Goal: Information Seeking & Learning: Check status

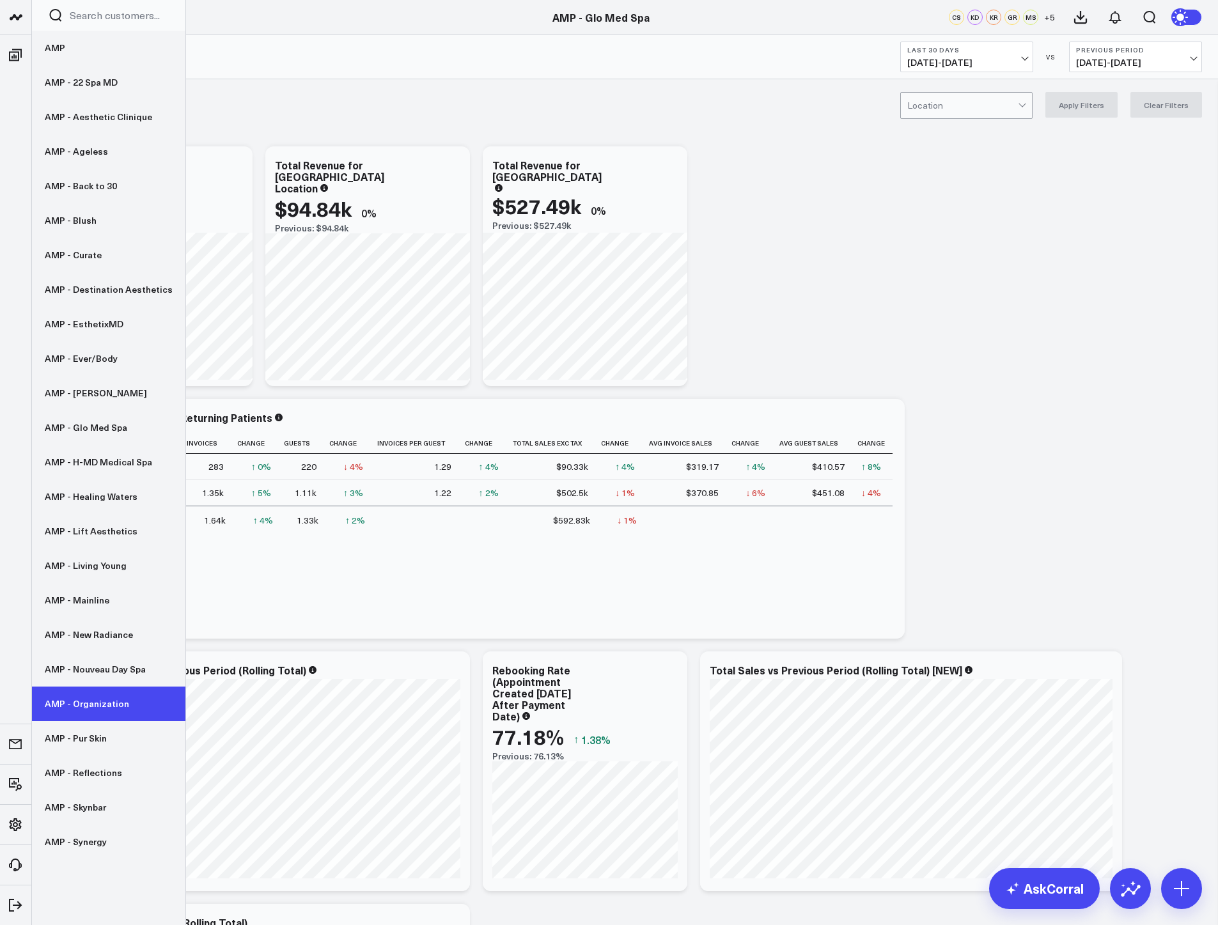
click at [102, 699] on link "AMP - Organization" at bounding box center [108, 703] width 153 height 35
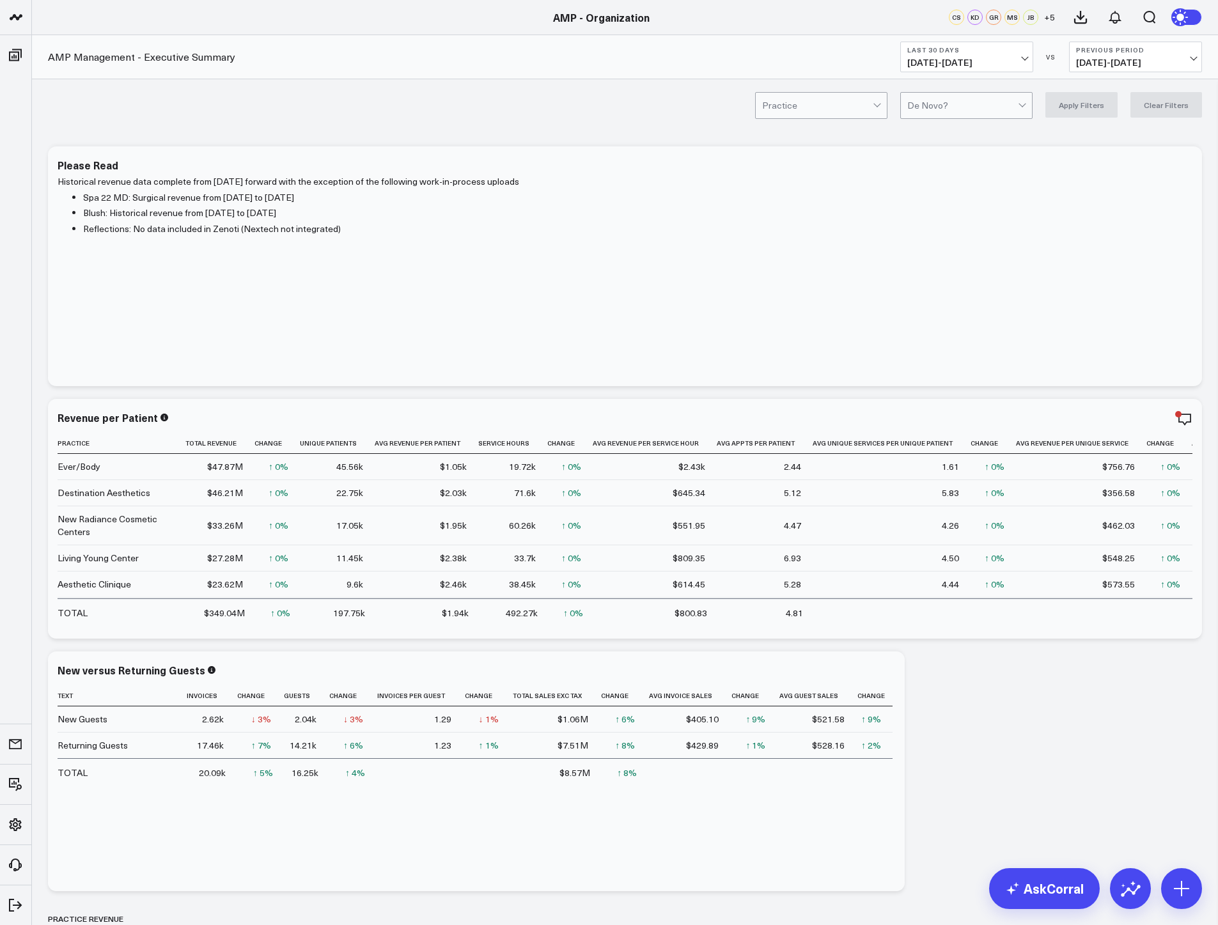
click at [941, 46] on b "Last 30 Days" at bounding box center [966, 50] width 119 height 8
click at [937, 332] on link "MTD" at bounding box center [967, 333] width 132 height 24
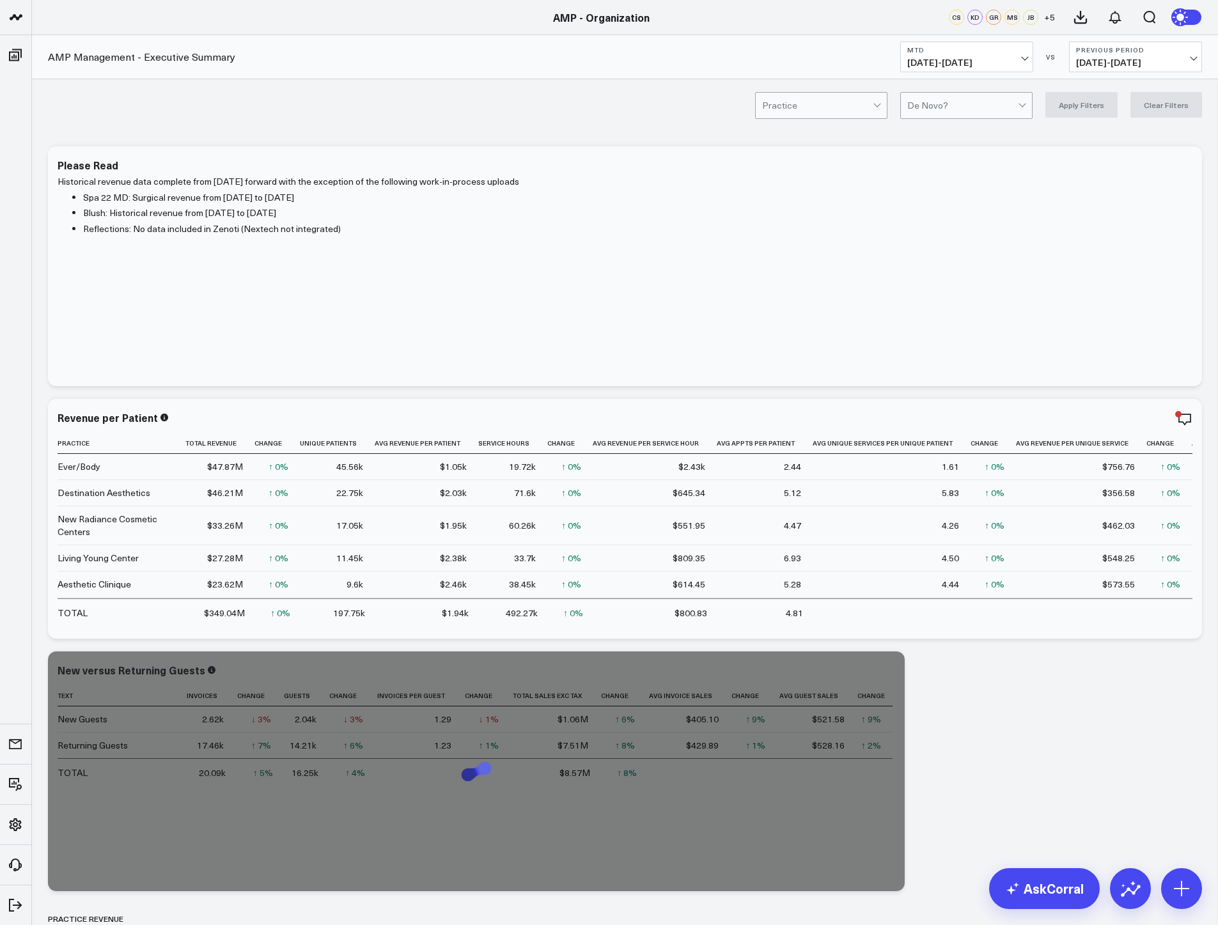
click at [1100, 62] on span "08/23/25 - 08/31/25" at bounding box center [1135, 63] width 119 height 10
click at [1111, 130] on link "YoY" at bounding box center [1135, 134] width 132 height 24
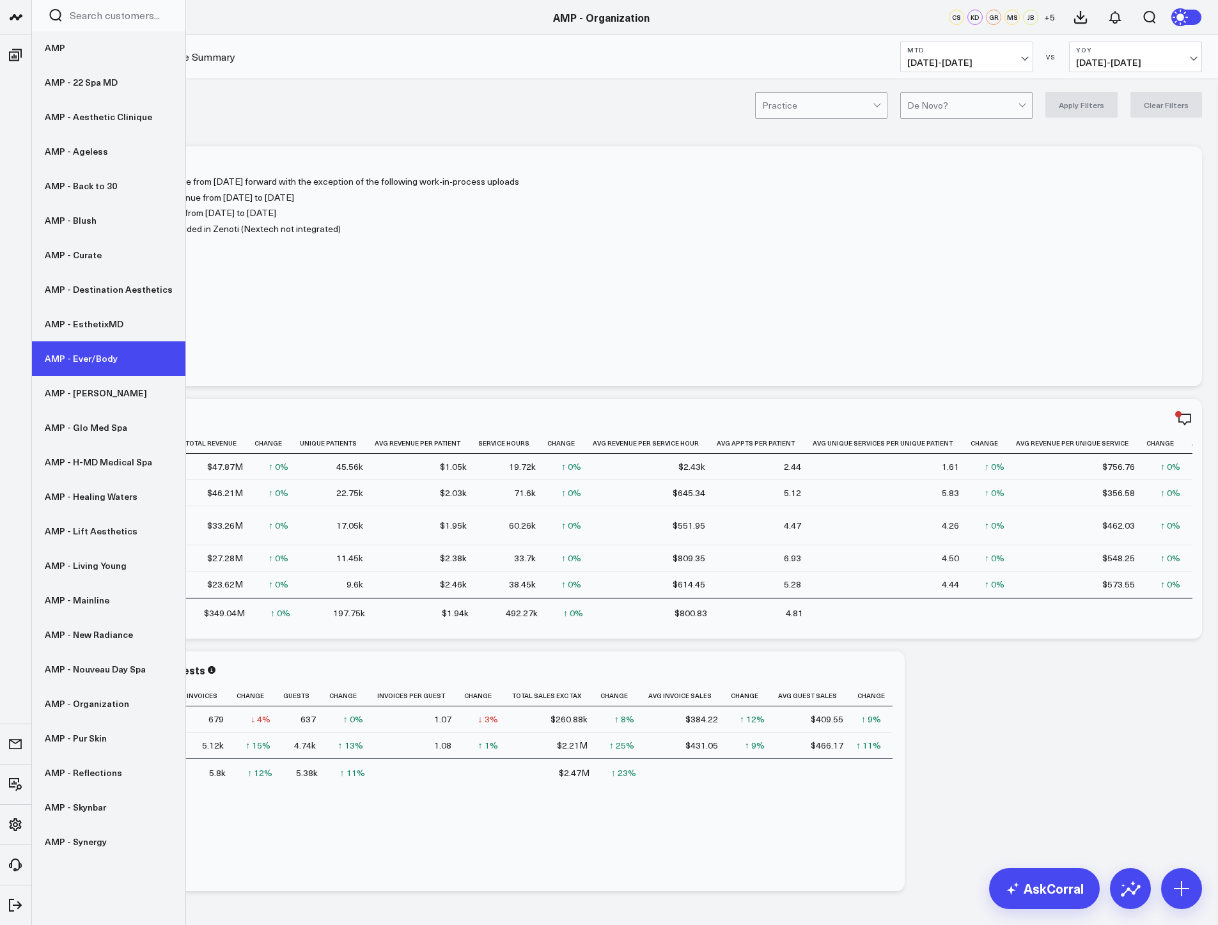
click at [98, 361] on link "AMP - Ever/Body" at bounding box center [108, 358] width 153 height 35
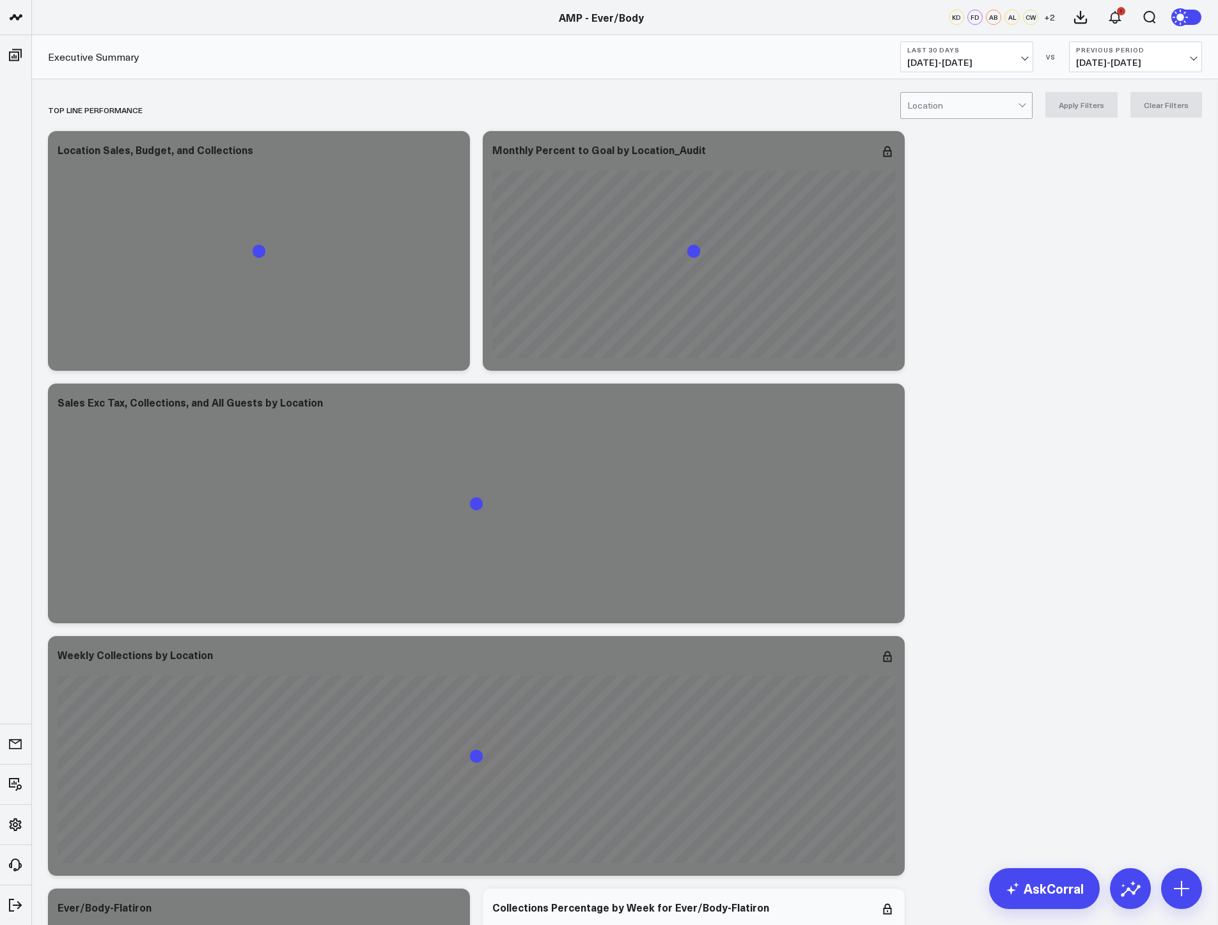
click at [930, 56] on button "Last 30 Days [DATE] - [DATE]" at bounding box center [966, 57] width 133 height 31
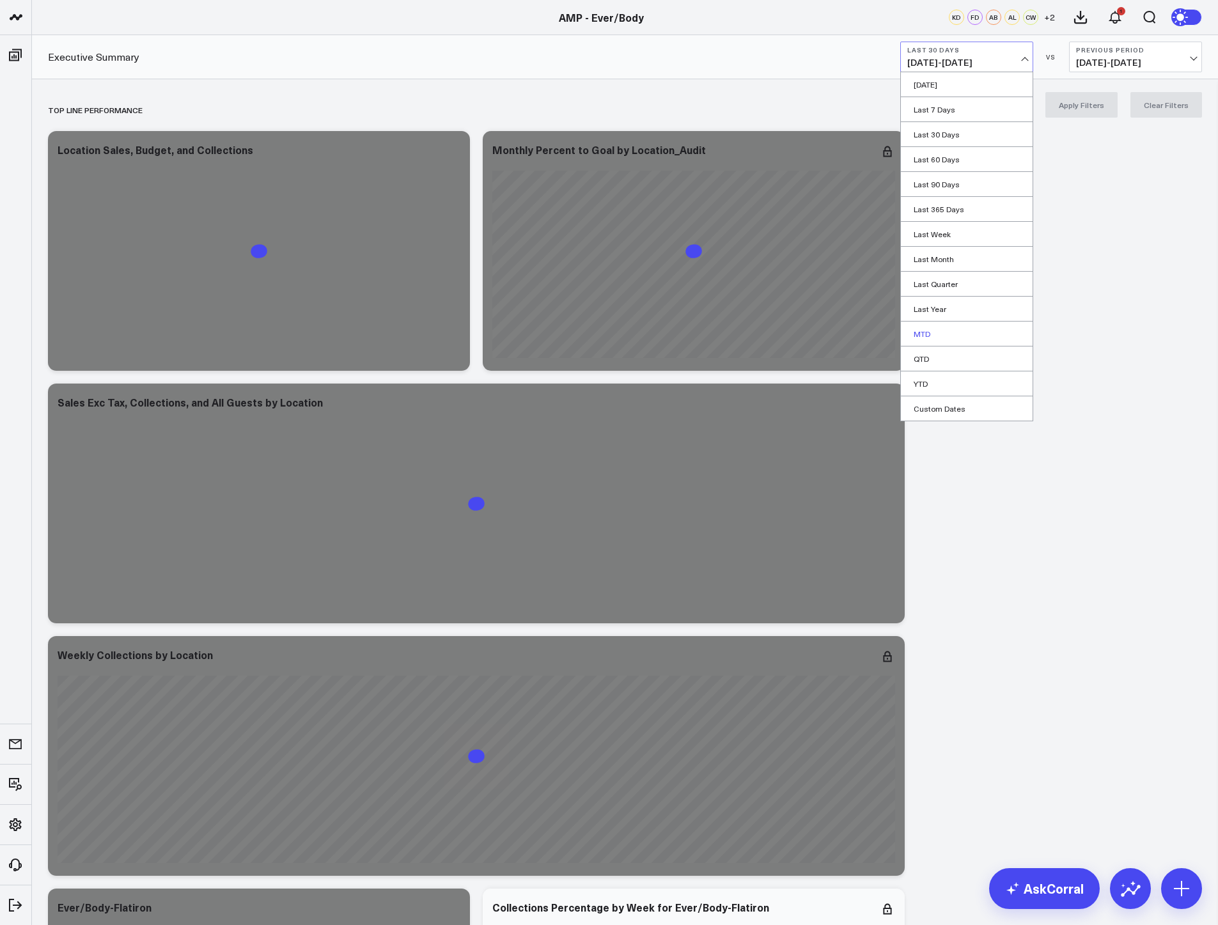
click at [963, 334] on link "MTD" at bounding box center [967, 333] width 132 height 24
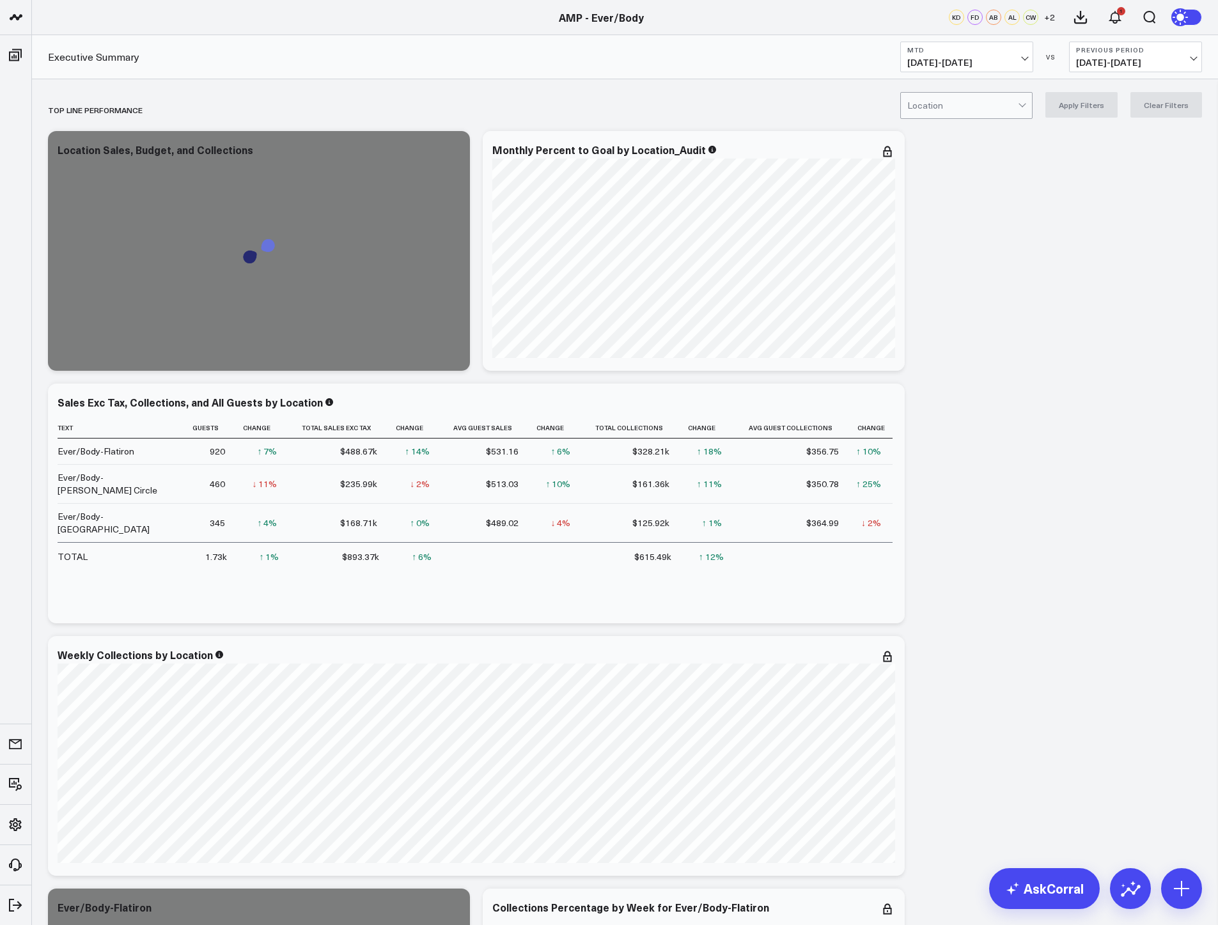
click at [1131, 68] on span "08/23/25 - 08/31/25" at bounding box center [1135, 63] width 119 height 10
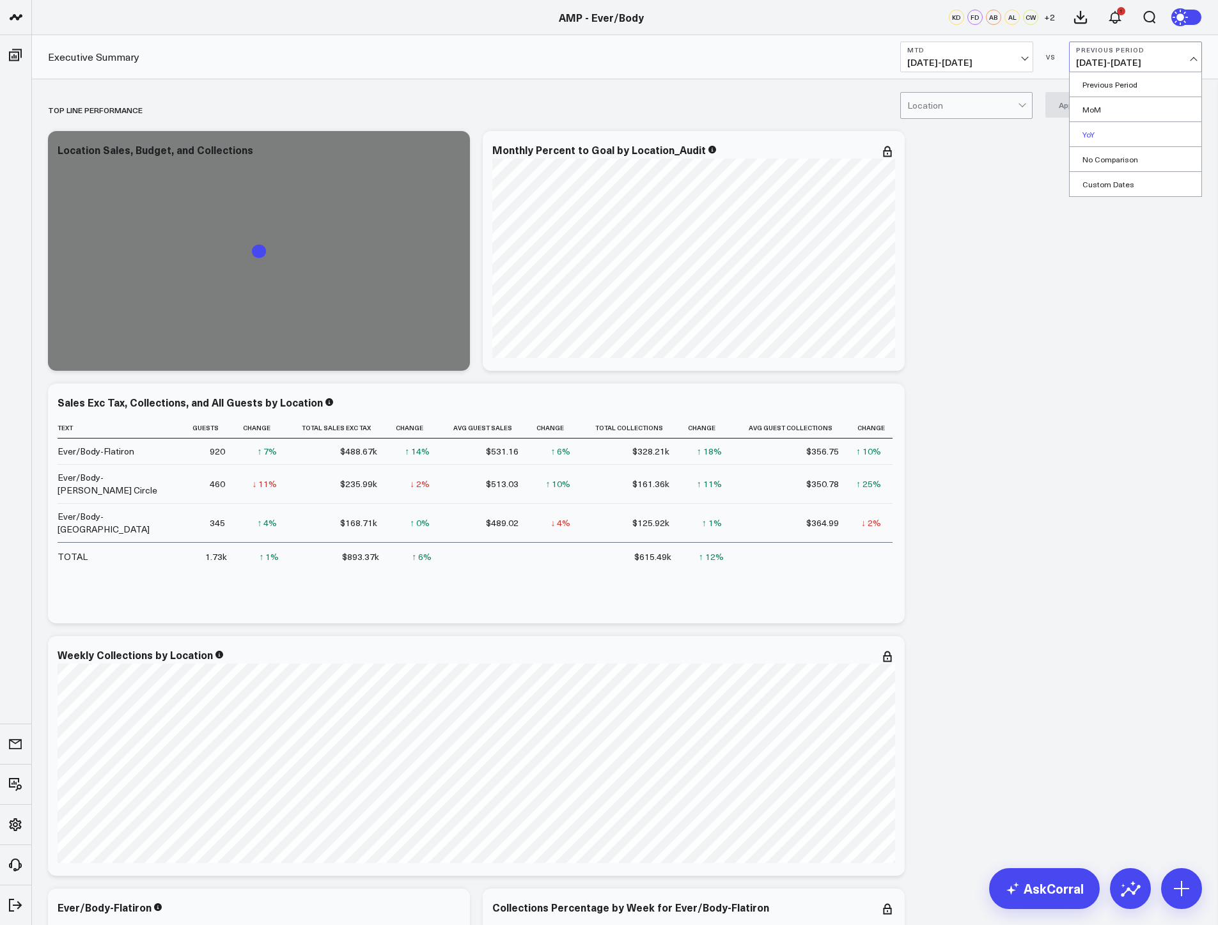
click at [1127, 132] on link "YoY" at bounding box center [1135, 134] width 132 height 24
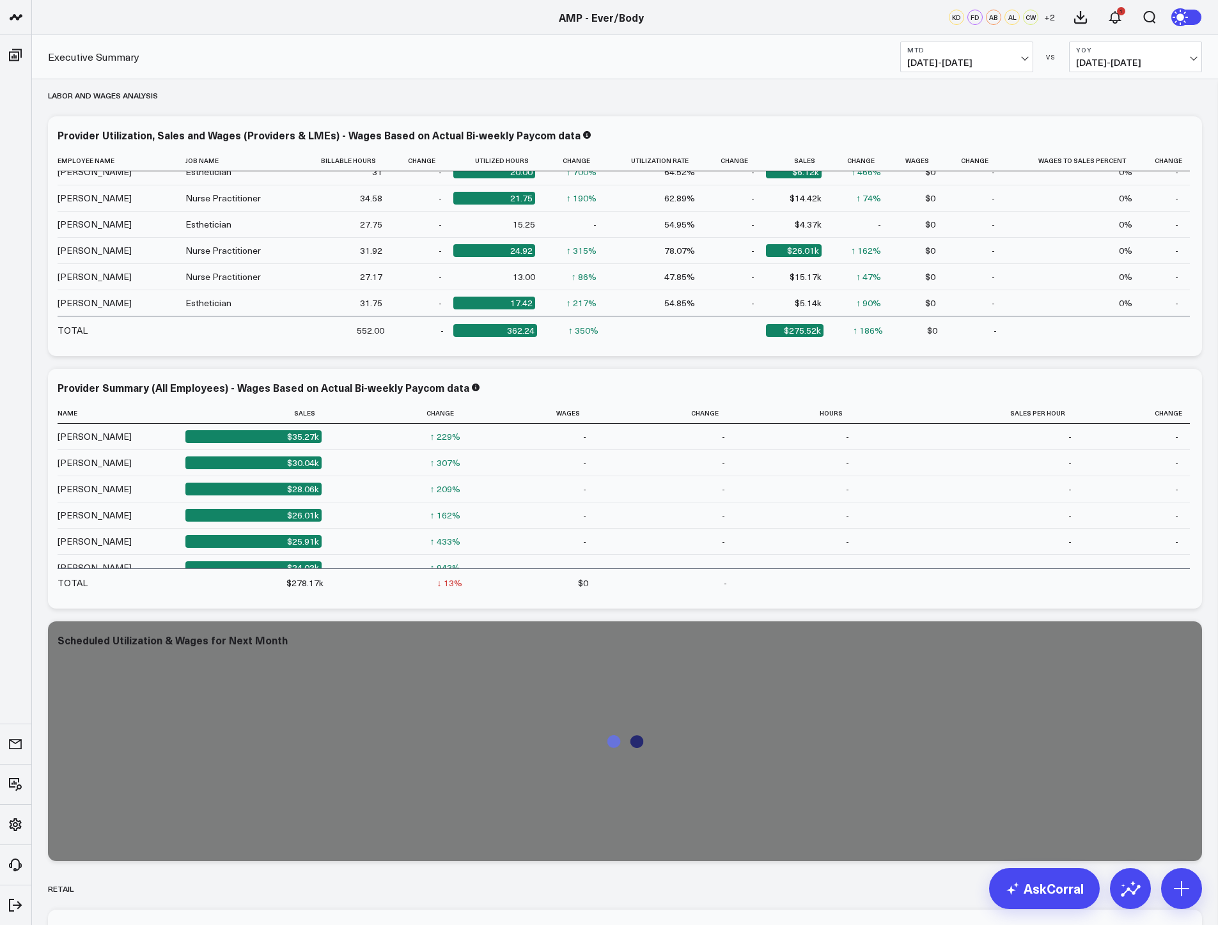
scroll to position [1278, 0]
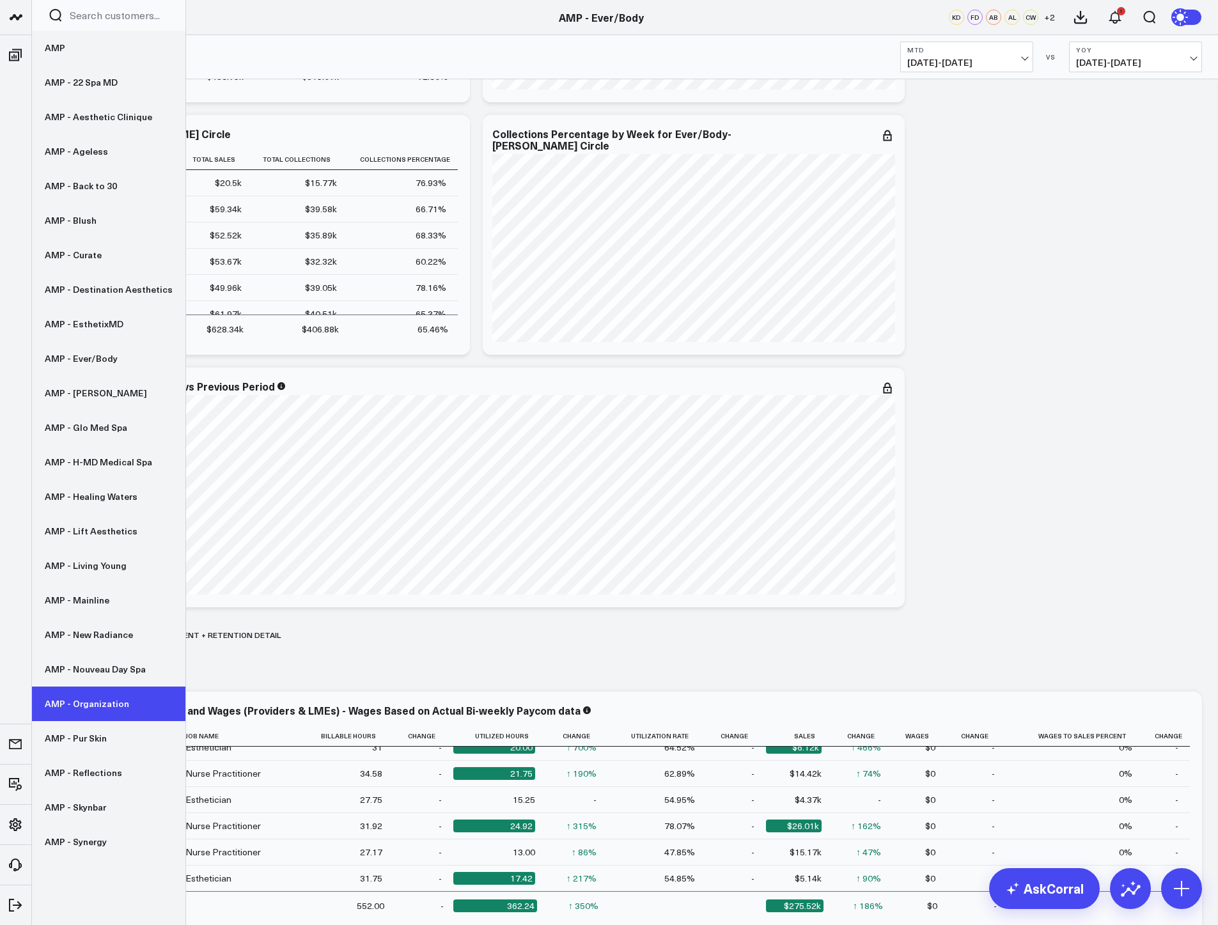
click at [108, 702] on link "AMP - Organization" at bounding box center [108, 703] width 153 height 35
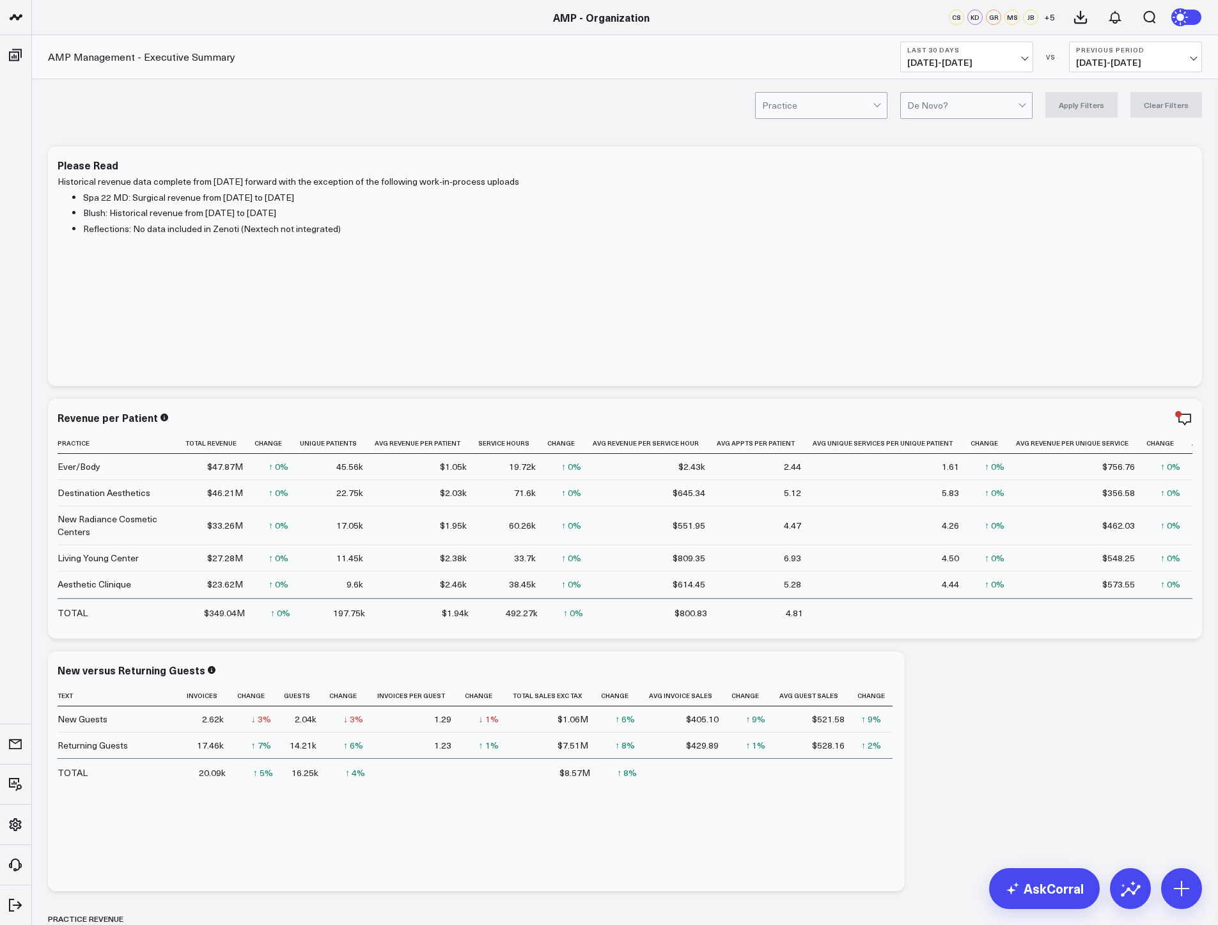
click at [998, 58] on span "[DATE] - [DATE]" at bounding box center [966, 63] width 119 height 10
click at [963, 329] on link "MTD" at bounding box center [967, 333] width 132 height 24
click at [1101, 56] on button "Previous Period [DATE] - [DATE]" at bounding box center [1135, 57] width 133 height 31
click at [1108, 127] on link "YoY" at bounding box center [1135, 134] width 132 height 24
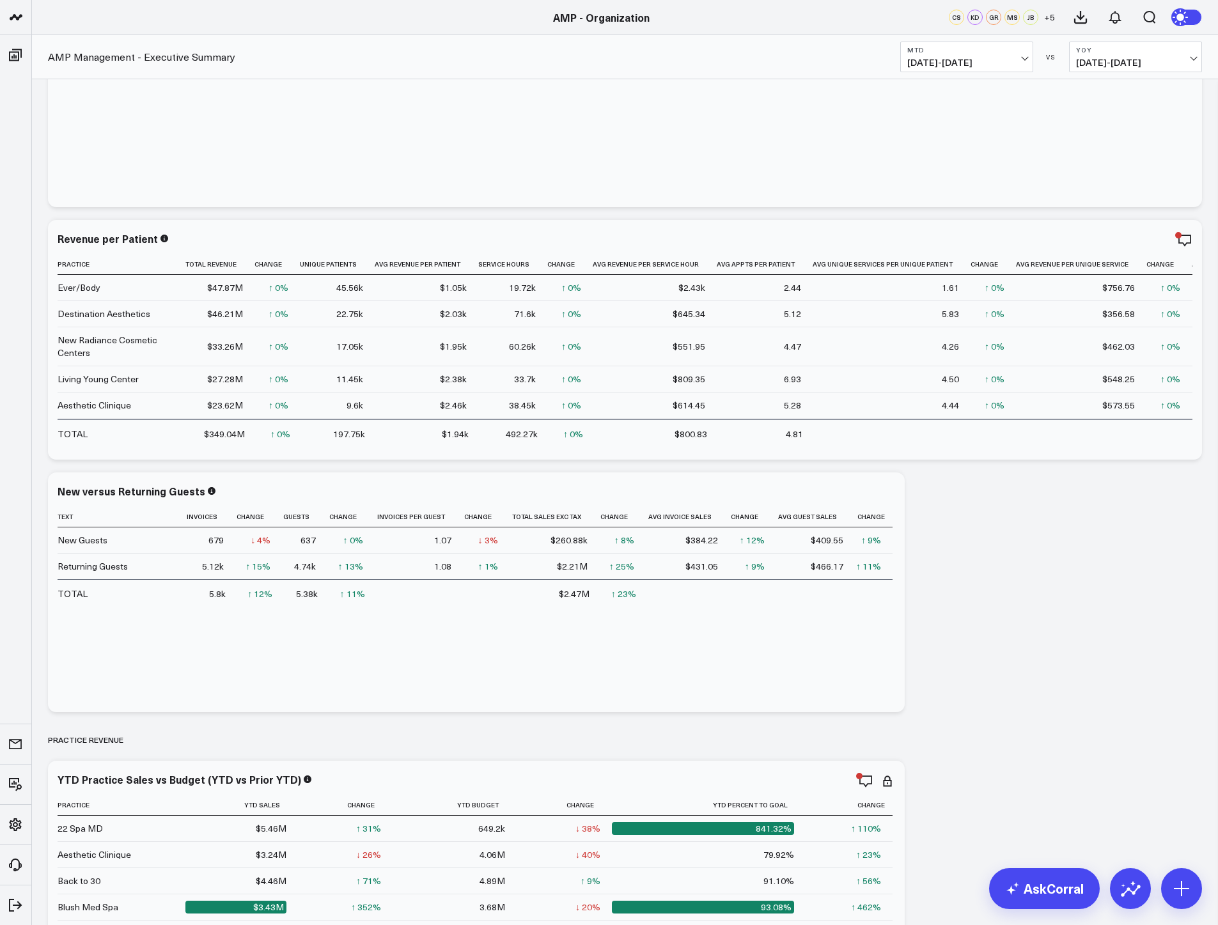
scroll to position [192, 0]
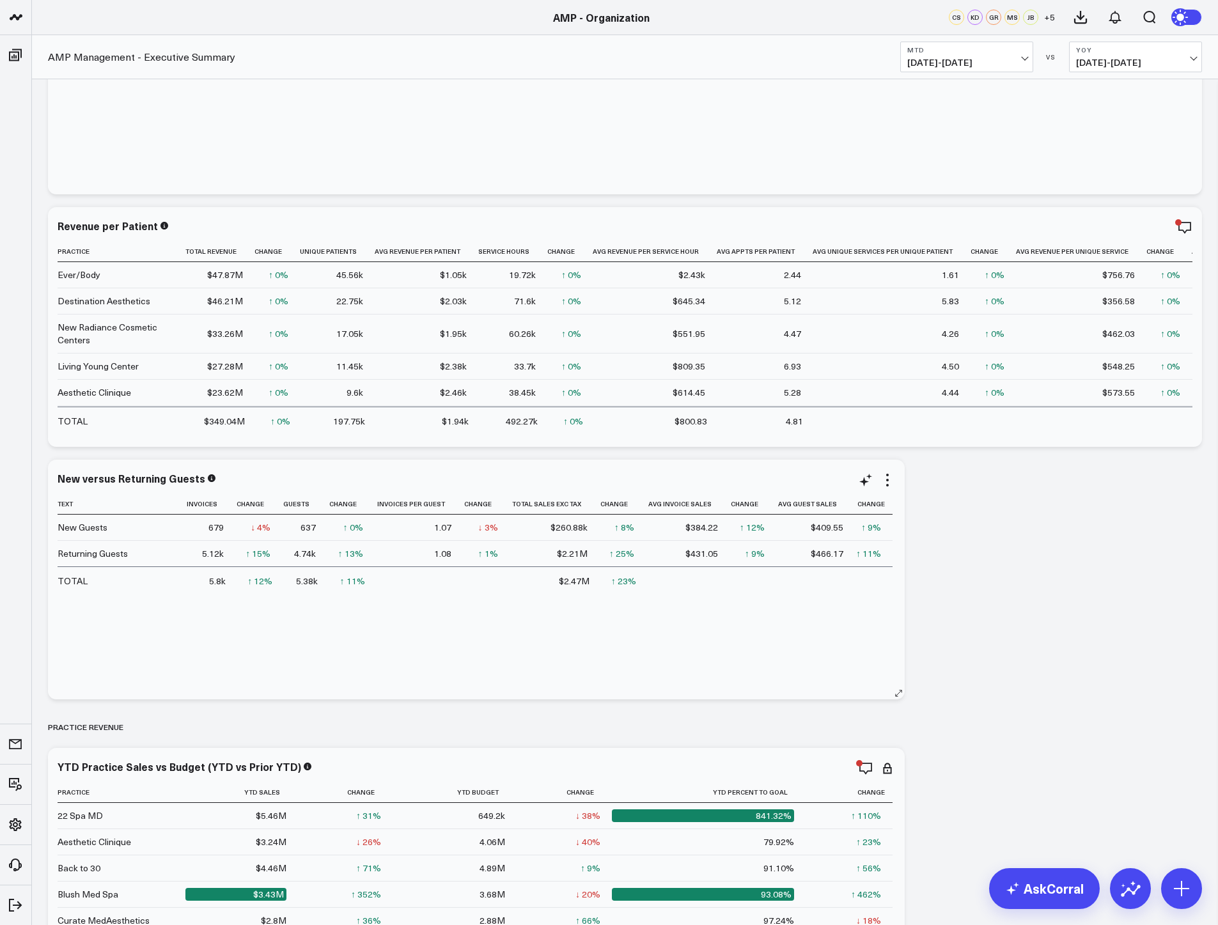
click at [132, 562] on td "Returning Guests" at bounding box center [122, 553] width 128 height 26
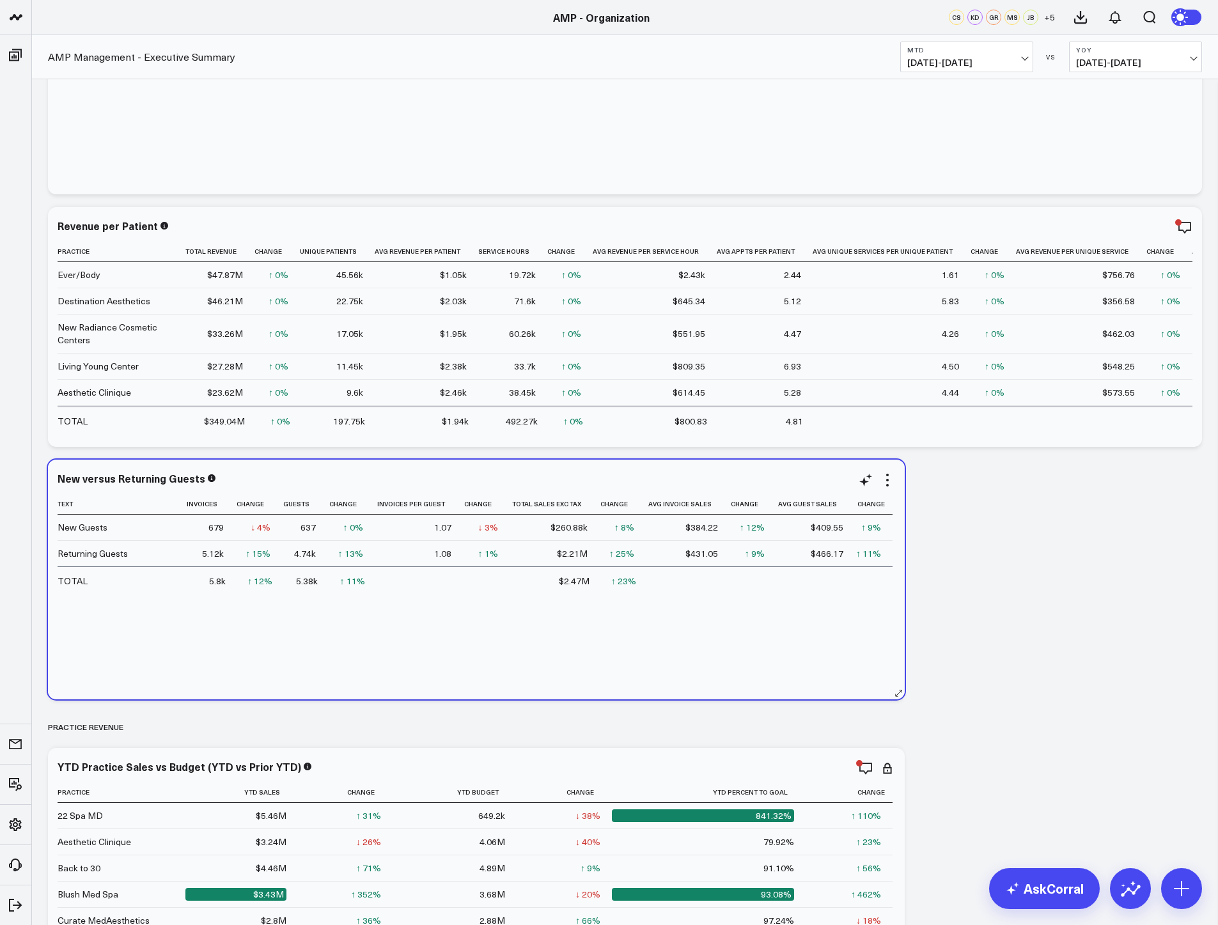
click at [128, 552] on td "Returning Guests" at bounding box center [122, 553] width 128 height 26
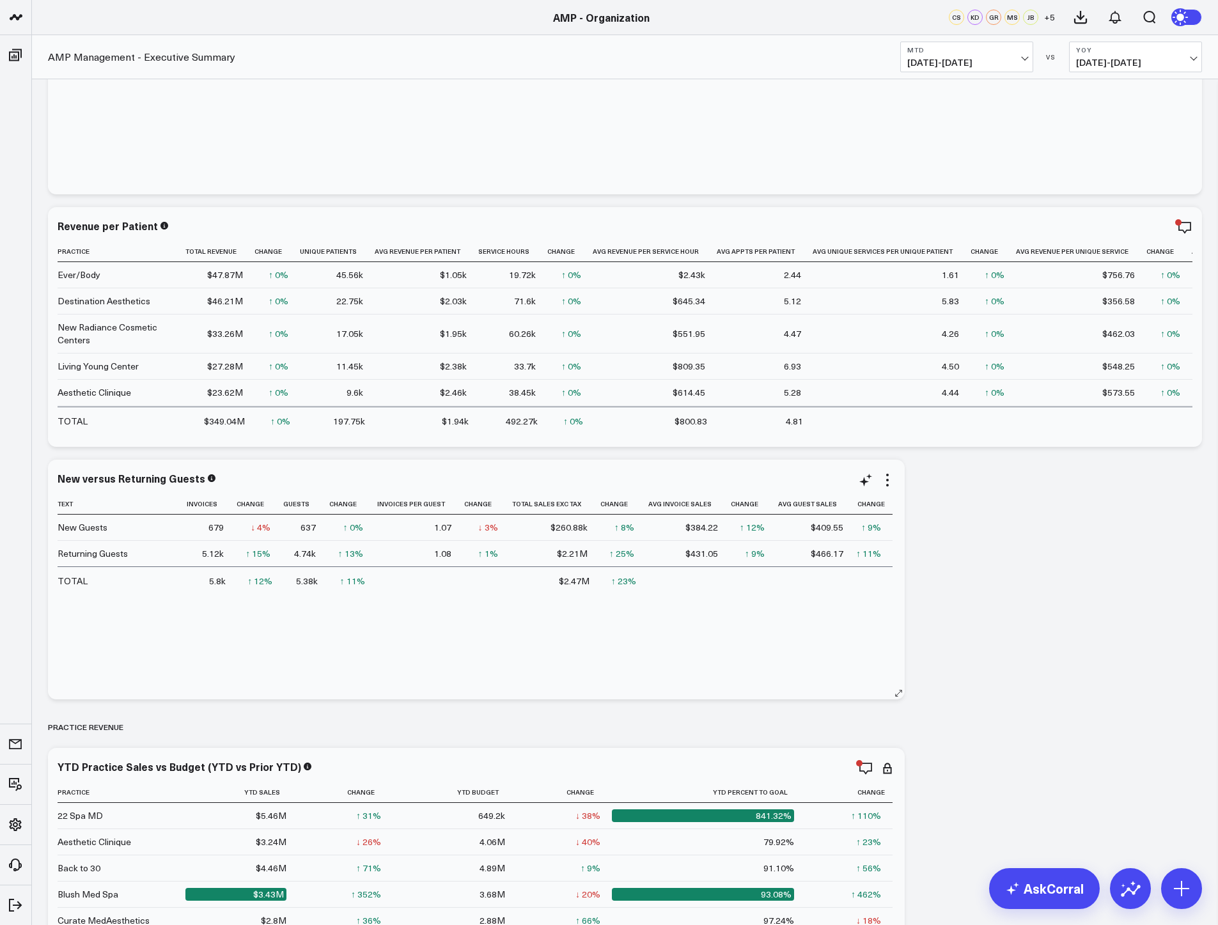
click at [162, 546] on td "Returning Guests" at bounding box center [122, 553] width 128 height 26
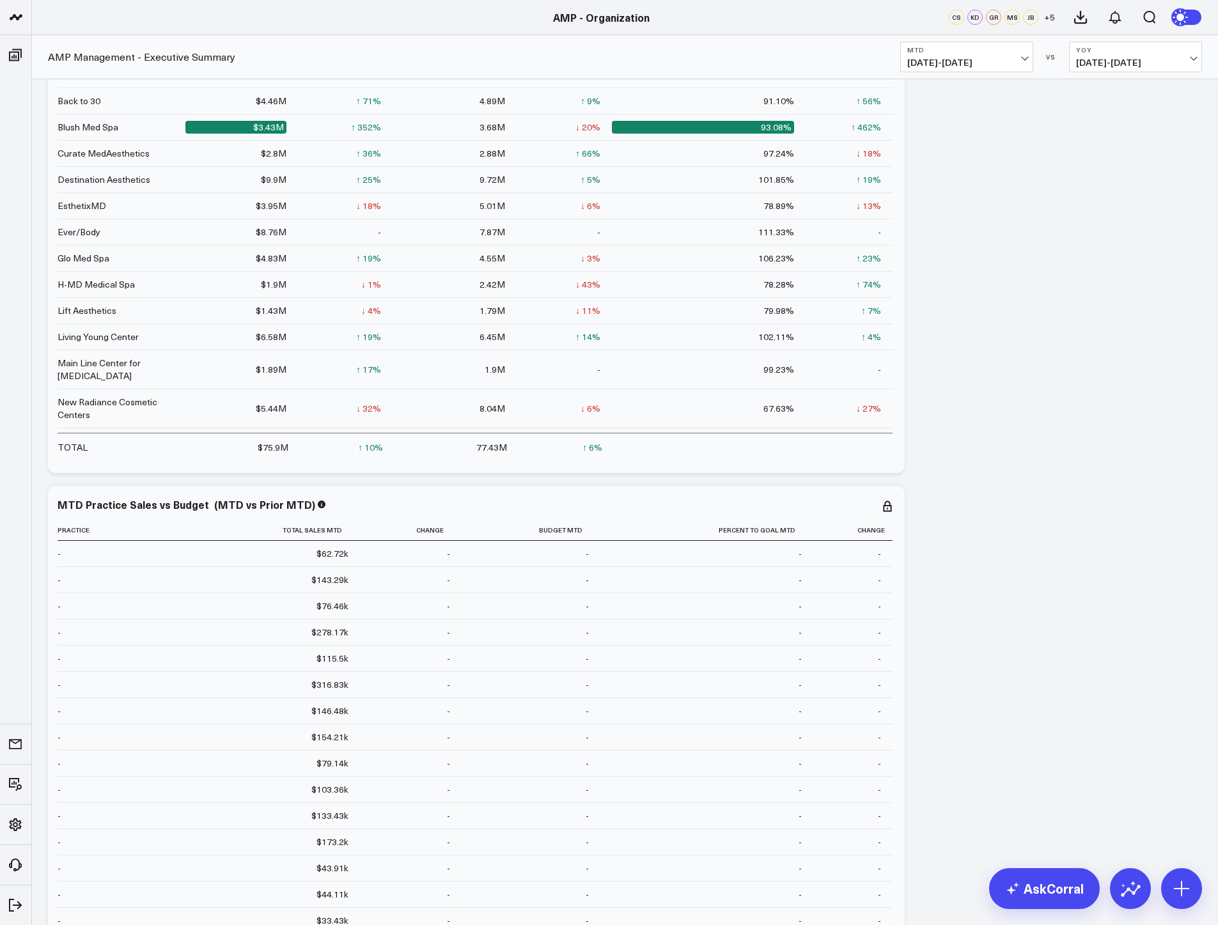
scroll to position [1023, 0]
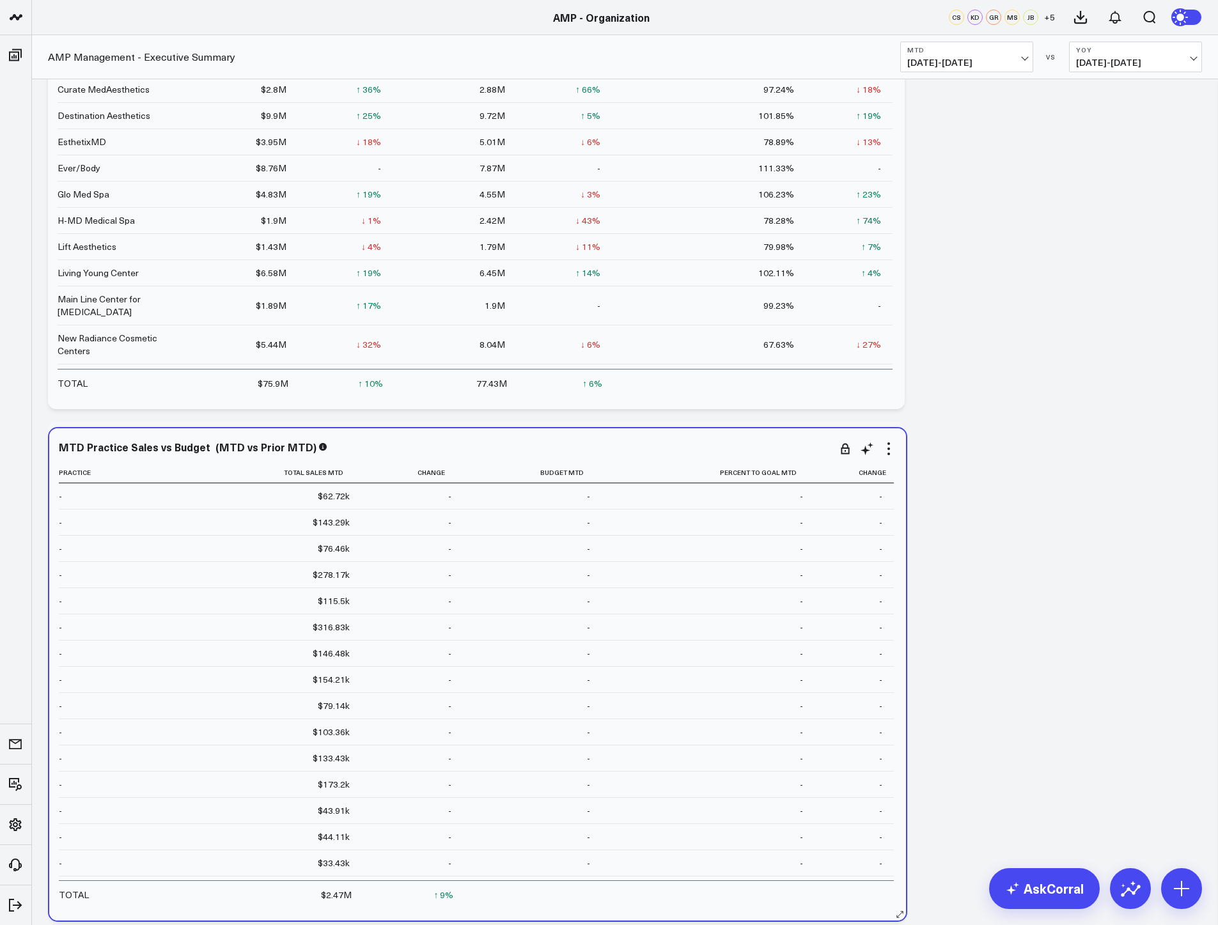
click at [324, 576] on div "$278.17k" at bounding box center [331, 574] width 37 height 13
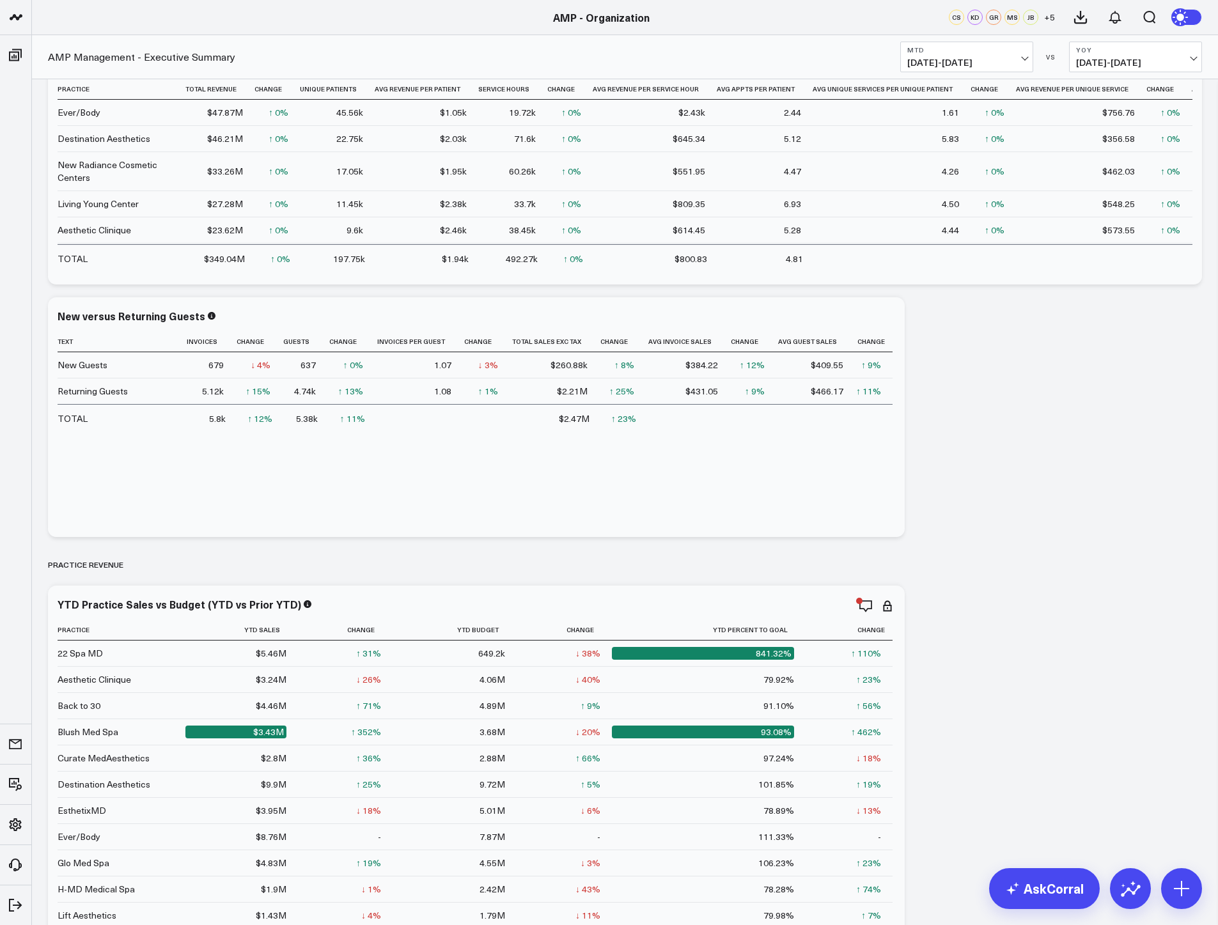
scroll to position [313, 0]
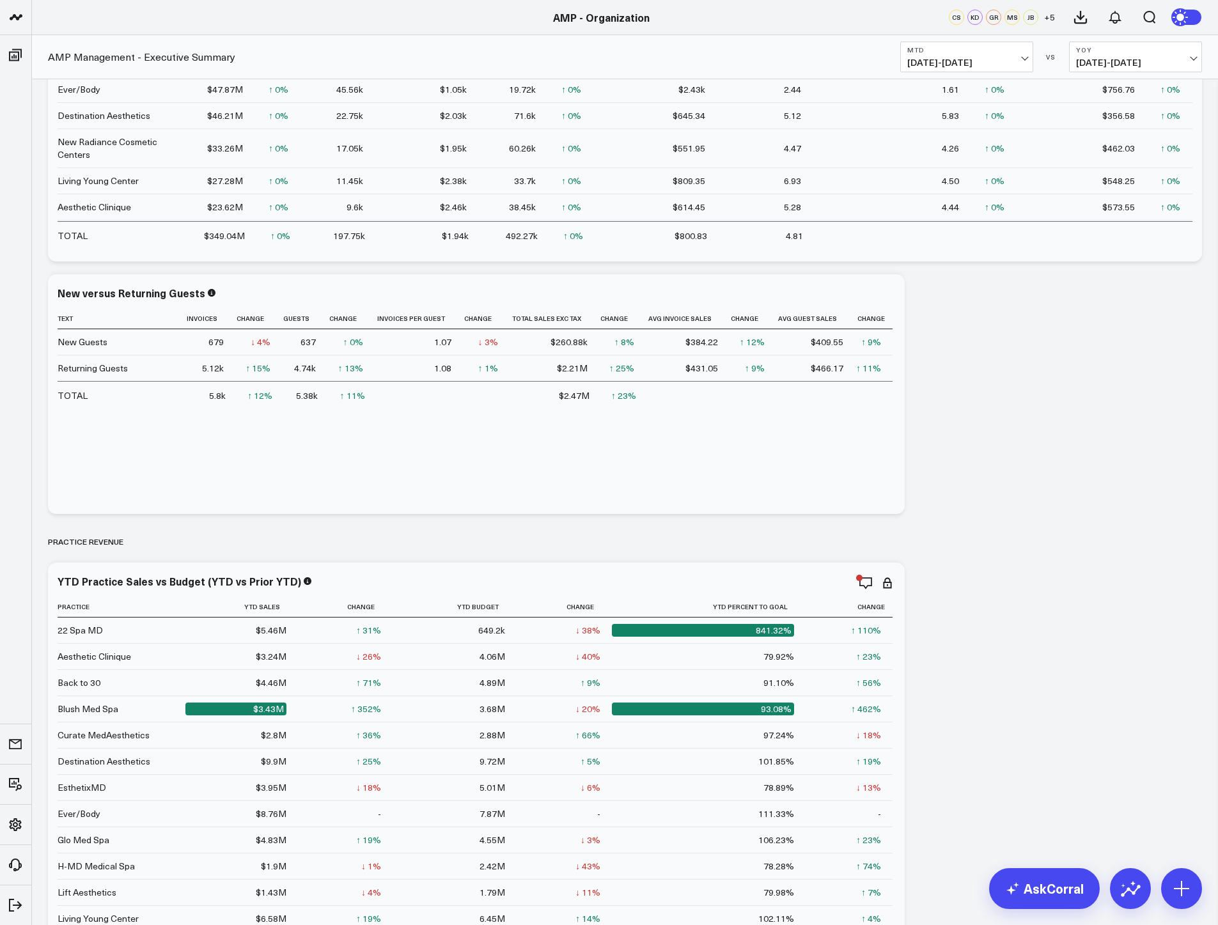
scroll to position [0, 0]
